Goal: Obtain resource: Download file/media

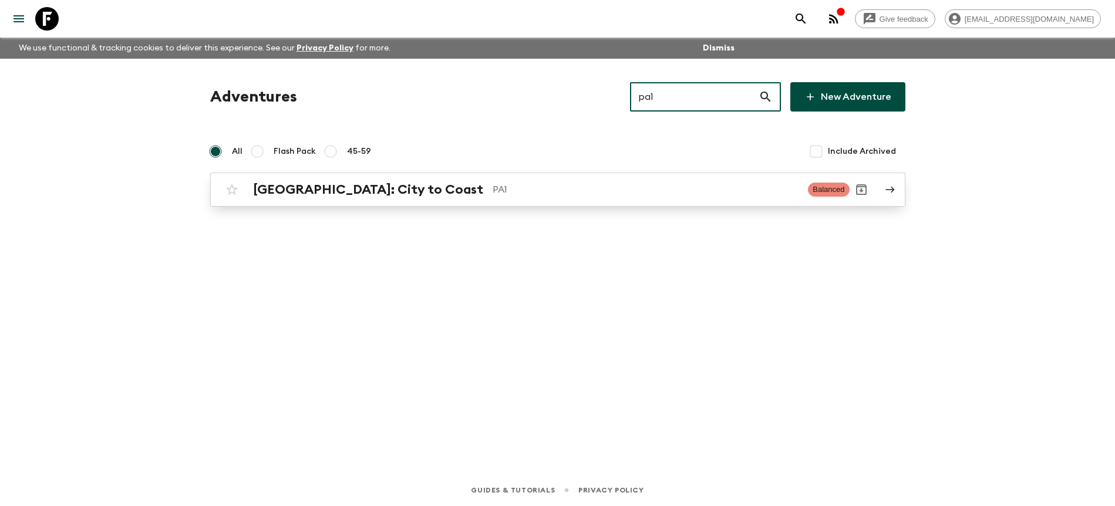
type input "pa1"
click at [548, 193] on p "PA1" at bounding box center [646, 190] width 307 height 14
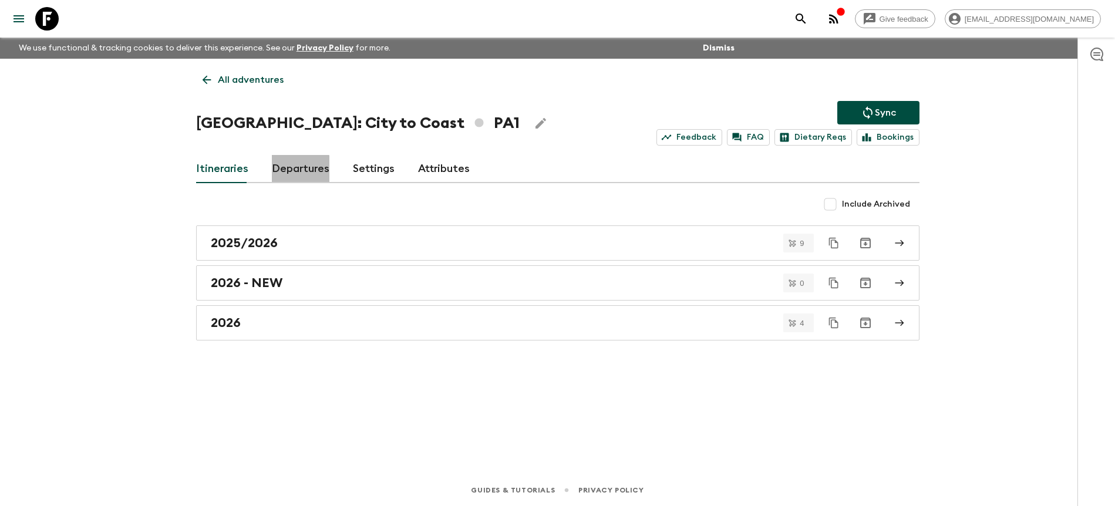
click at [285, 176] on link "Departures" at bounding box center [301, 169] width 58 height 28
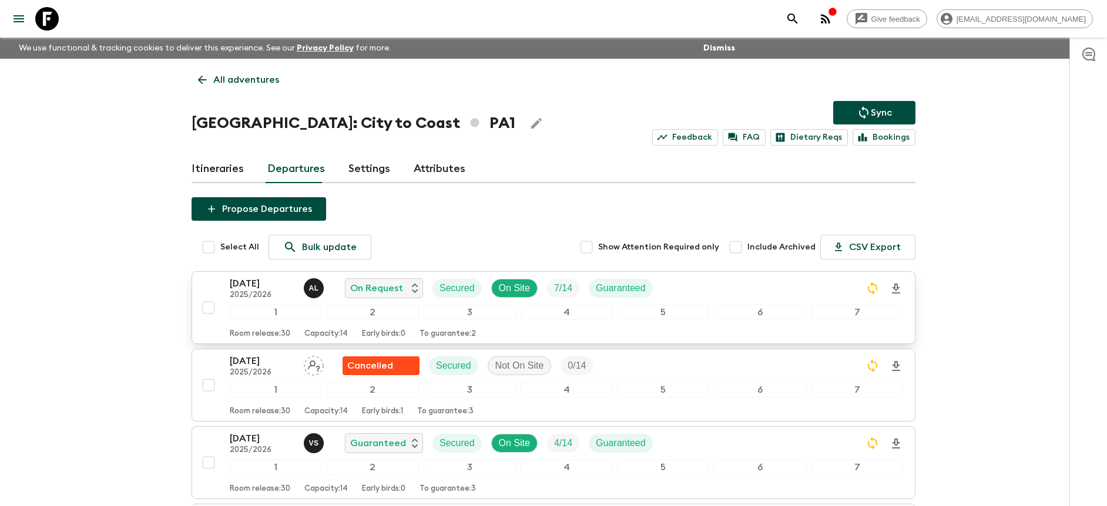
click at [726, 280] on div "[DATE] 2025/2026 A L On Request Secured On Site 7 / 14 Guaranteed" at bounding box center [566, 288] width 673 height 23
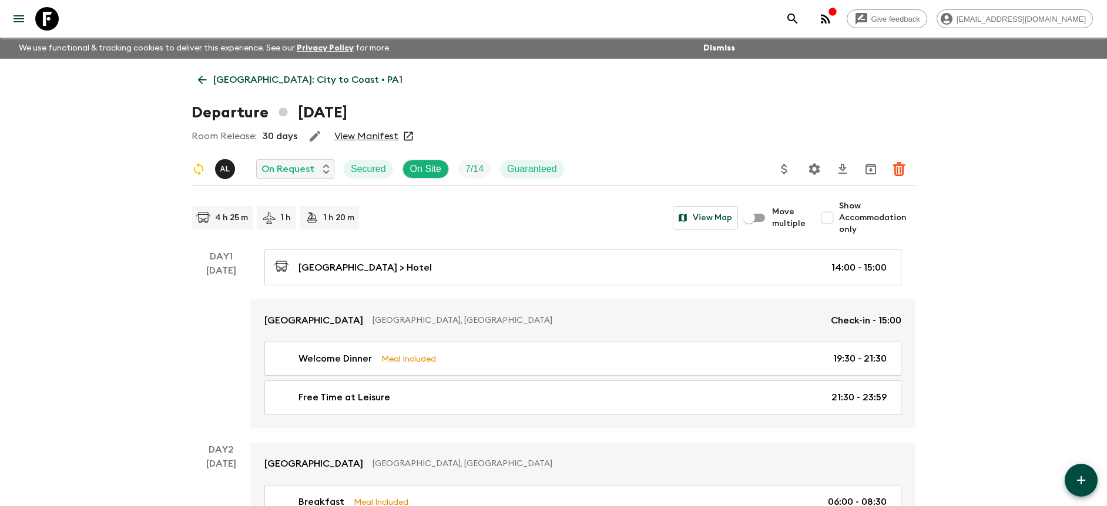
click at [899, 219] on span "Show Accommodation only" at bounding box center [877, 217] width 76 height 35
click at [839, 219] on input "Show Accommodation only" at bounding box center [826, 217] width 23 height 23
checkbox input "true"
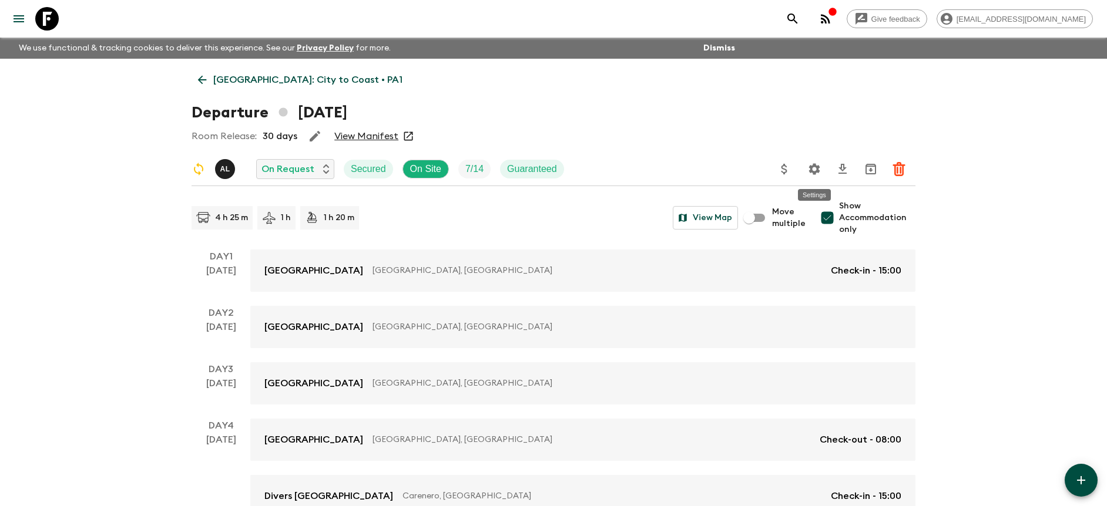
click at [814, 170] on icon "Settings" at bounding box center [814, 169] width 14 height 14
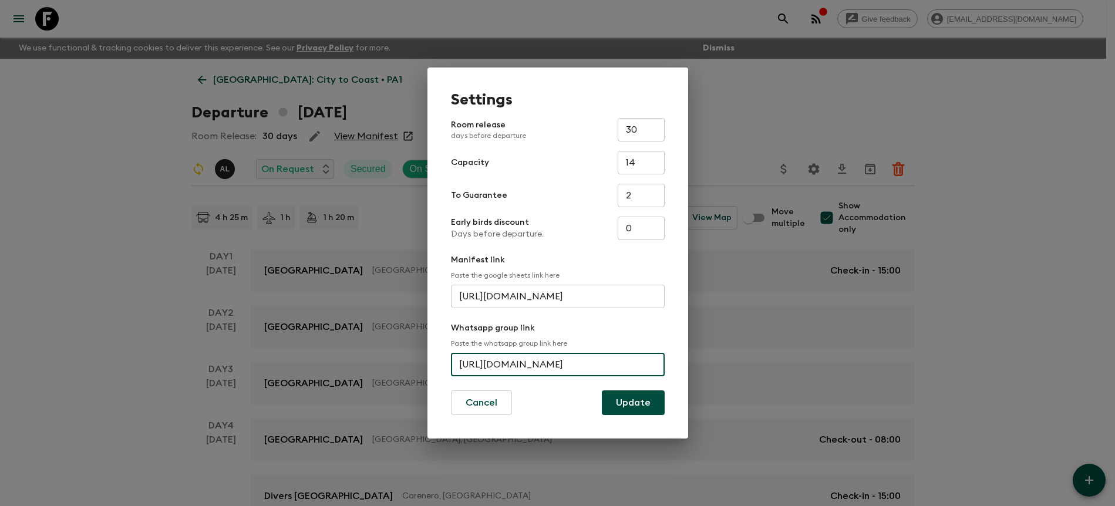
scroll to position [0, 45]
drag, startPoint x: 456, startPoint y: 361, endPoint x: 689, endPoint y: 365, distance: 233.2
click at [689, 365] on div "Settings Room release days before departure 30 ​ Capacity 14 ​ To Guarantee 2 ​…" at bounding box center [557, 253] width 1115 height 506
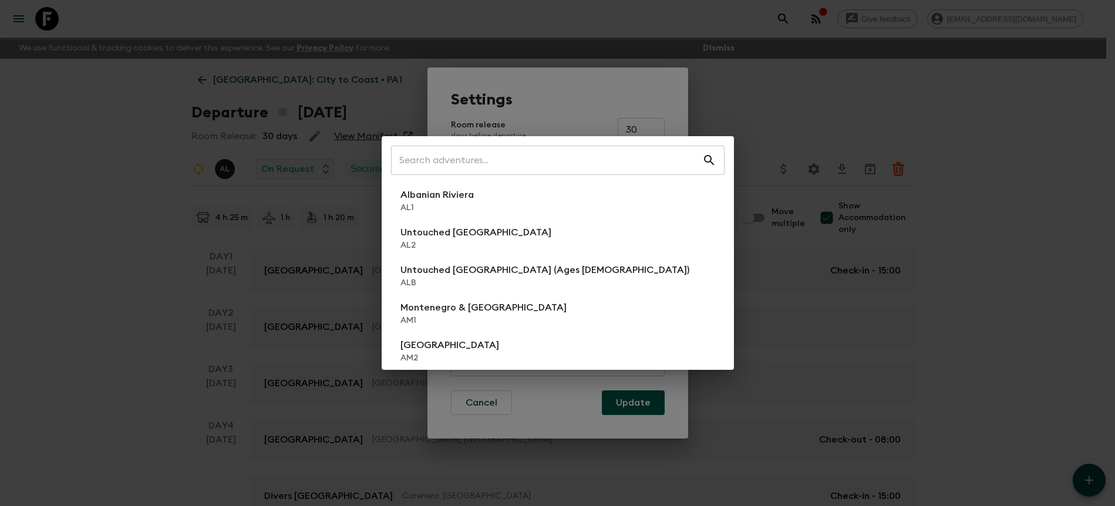
click at [749, 109] on div "​ Albanian Riviera [GEOGRAPHIC_DATA] Untouched [GEOGRAPHIC_DATA] [GEOGRAPHIC_DA…" at bounding box center [557, 253] width 1115 height 506
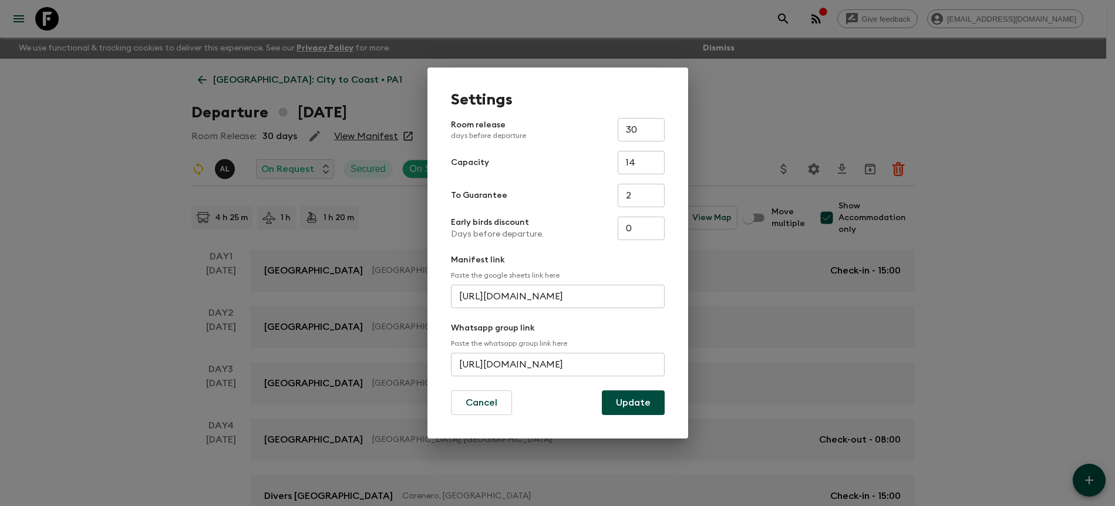
click at [738, 109] on div "Settings Room release days before departure 30 ​ Capacity 14 ​ To Guarantee 2 ​…" at bounding box center [557, 253] width 1115 height 506
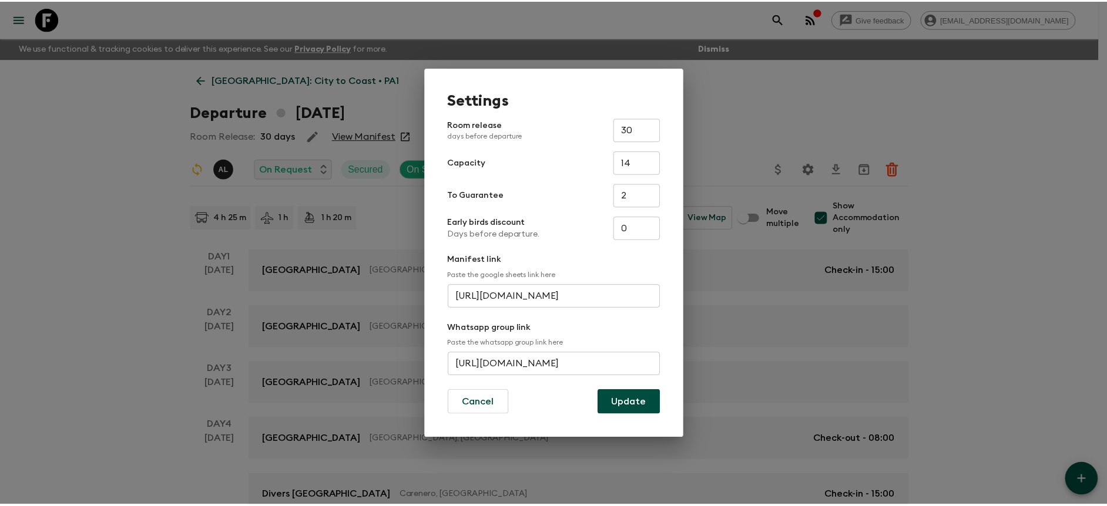
scroll to position [0, 0]
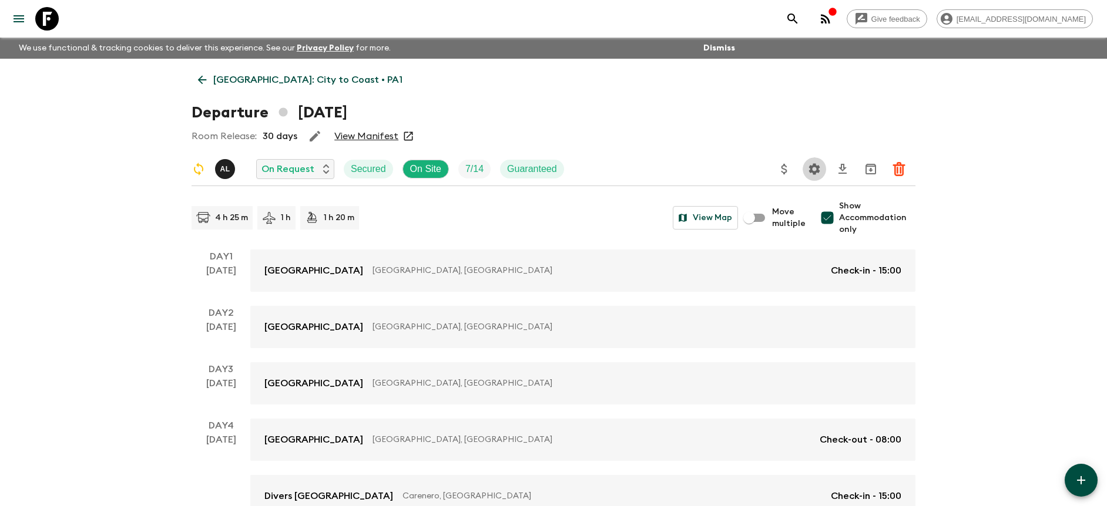
click at [812, 170] on icon "Settings" at bounding box center [814, 169] width 14 height 14
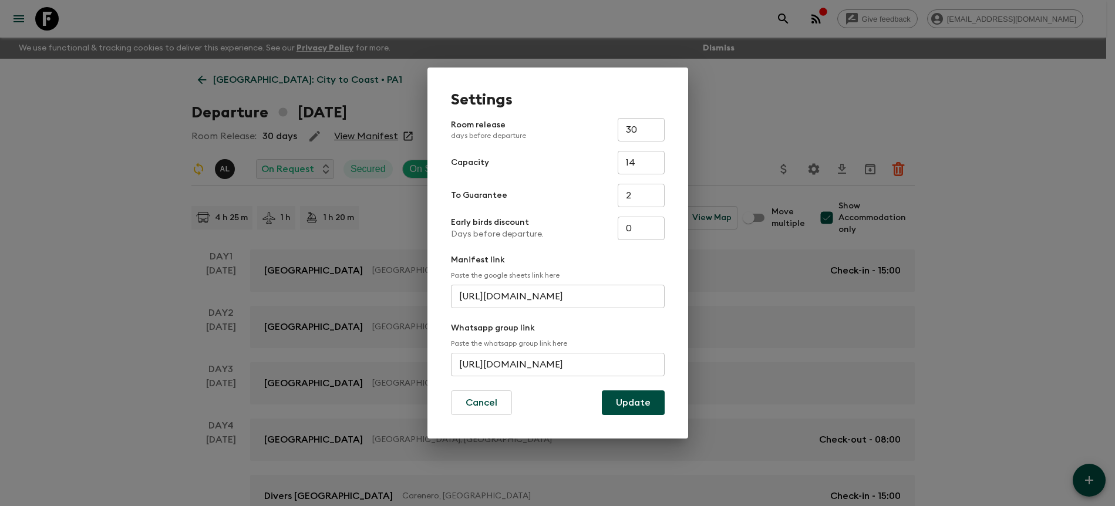
click at [751, 99] on div "Settings Room release days before departure 30 ​ Capacity 14 ​ To Guarantee 2 ​…" at bounding box center [557, 253] width 1115 height 506
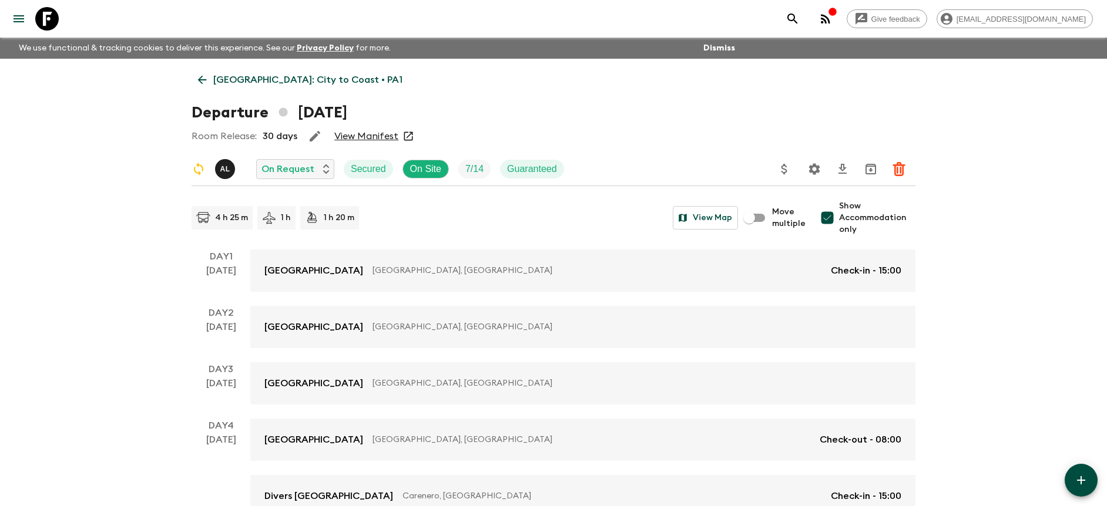
click at [688, 118] on div "Departure [DATE]" at bounding box center [553, 112] width 724 height 23
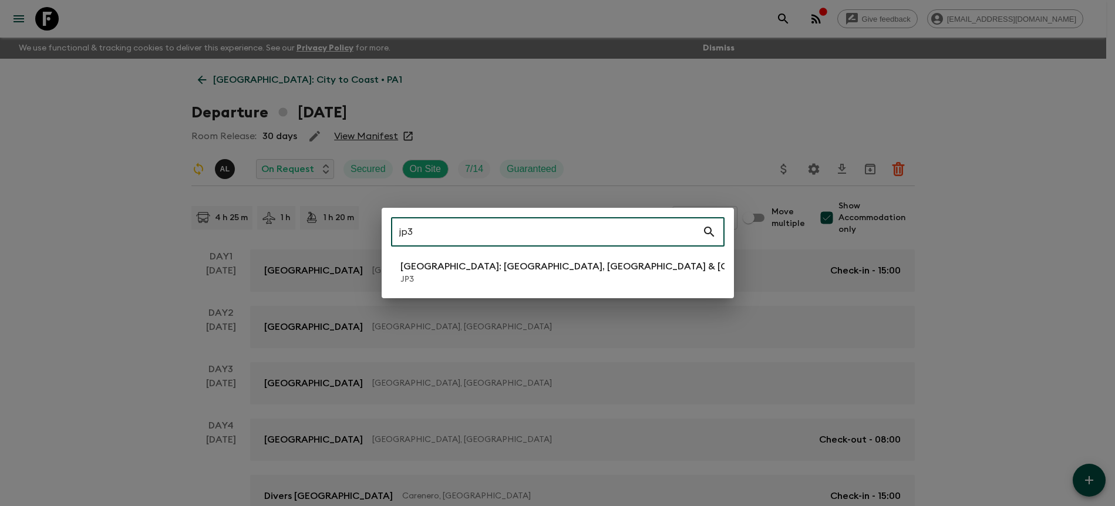
type input "jp3"
click at [581, 264] on li "[GEOGRAPHIC_DATA]: [GEOGRAPHIC_DATA], Kanazawa & Tokyo JP3" at bounding box center [558, 272] width 334 height 33
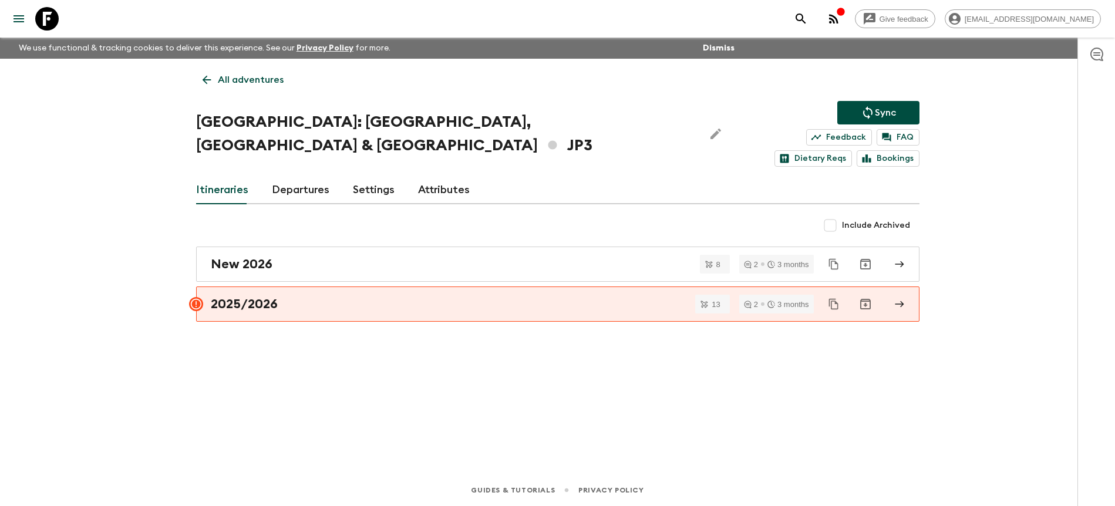
click at [305, 176] on link "Departures" at bounding box center [301, 190] width 58 height 28
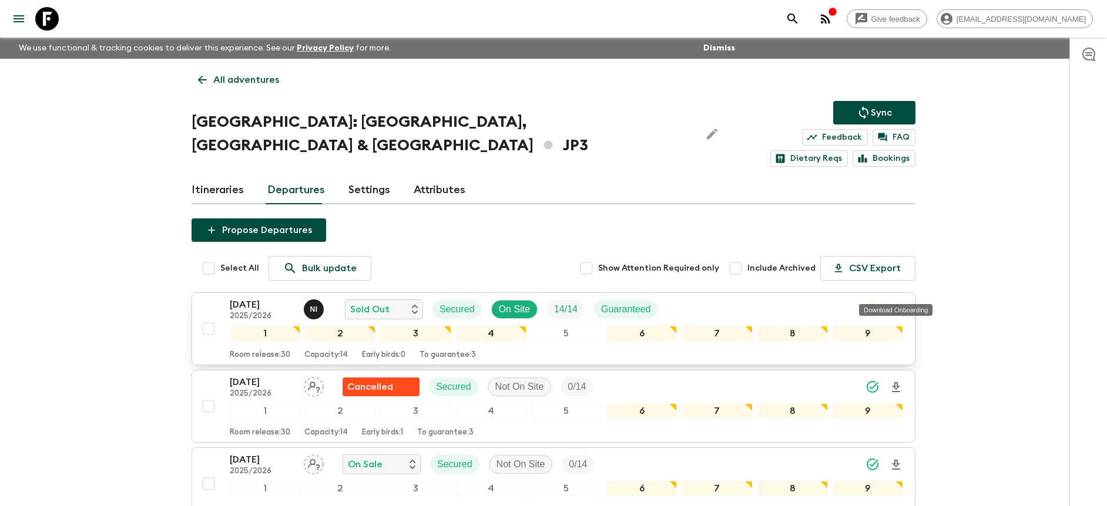
click at [894, 305] on icon "Download Onboarding" at bounding box center [896, 310] width 8 height 10
